Goal: Find specific page/section

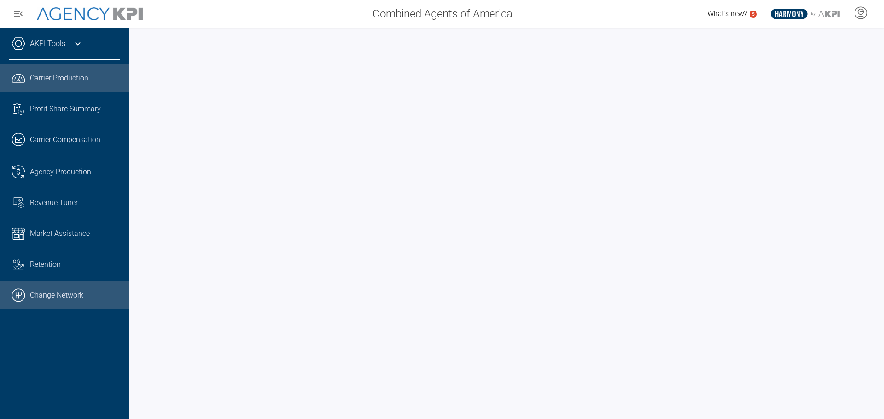
click at [79, 292] on link ".cls-1{fill:none;stroke:#000;stroke-linecap:round;stroke-linejoin:round;stroke-…" at bounding box center [64, 296] width 129 height 28
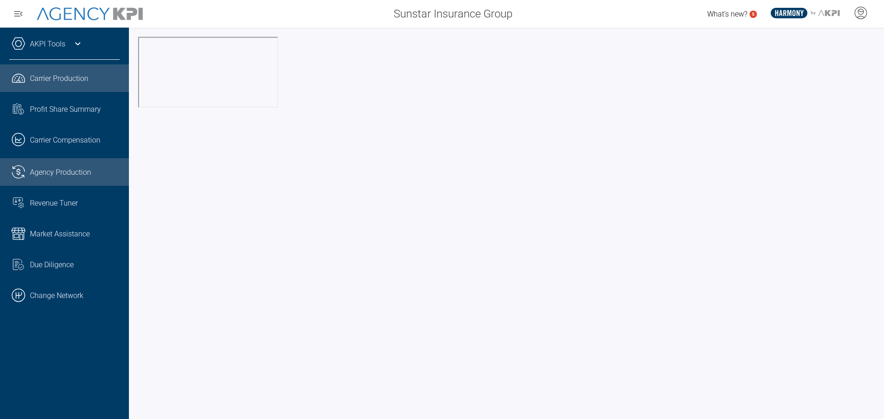
click at [62, 172] on span "Agency Production" at bounding box center [60, 172] width 61 height 9
